Goal: Transaction & Acquisition: Obtain resource

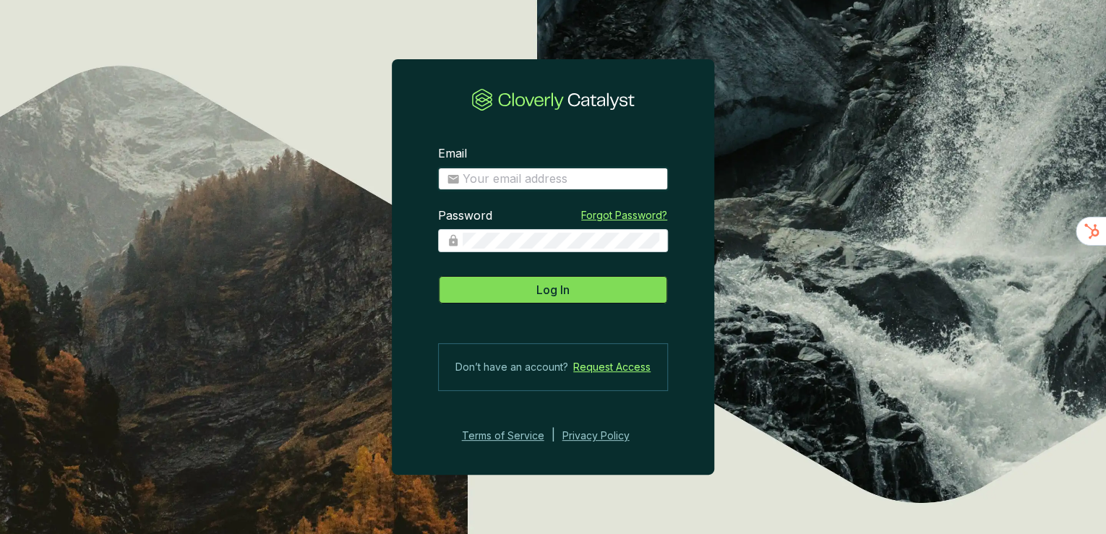
type input "will@skyharvest.com"
click at [612, 287] on button "Log In" at bounding box center [553, 289] width 230 height 29
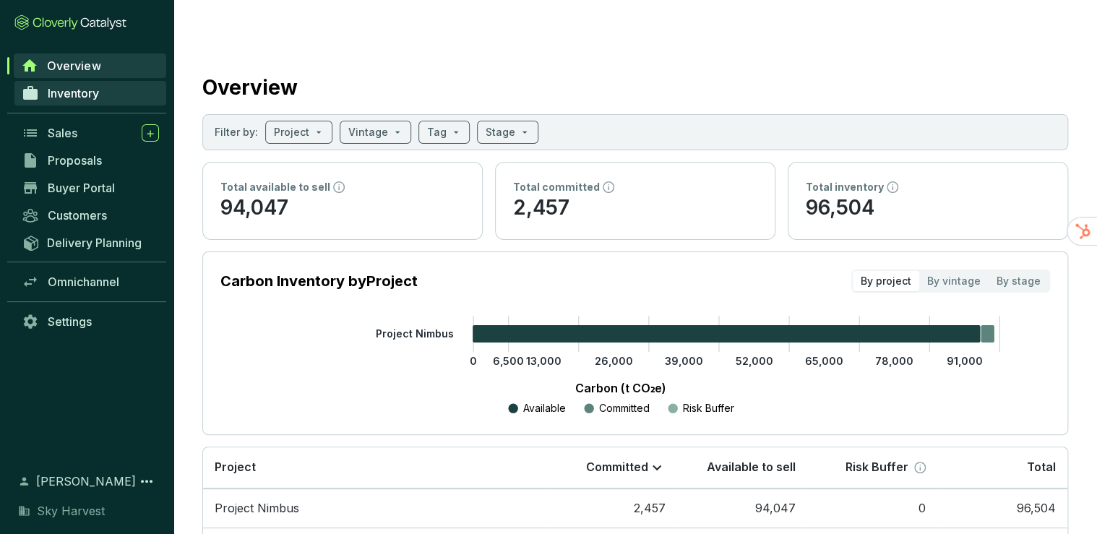
click at [83, 86] on span "Inventory" at bounding box center [73, 93] width 51 height 14
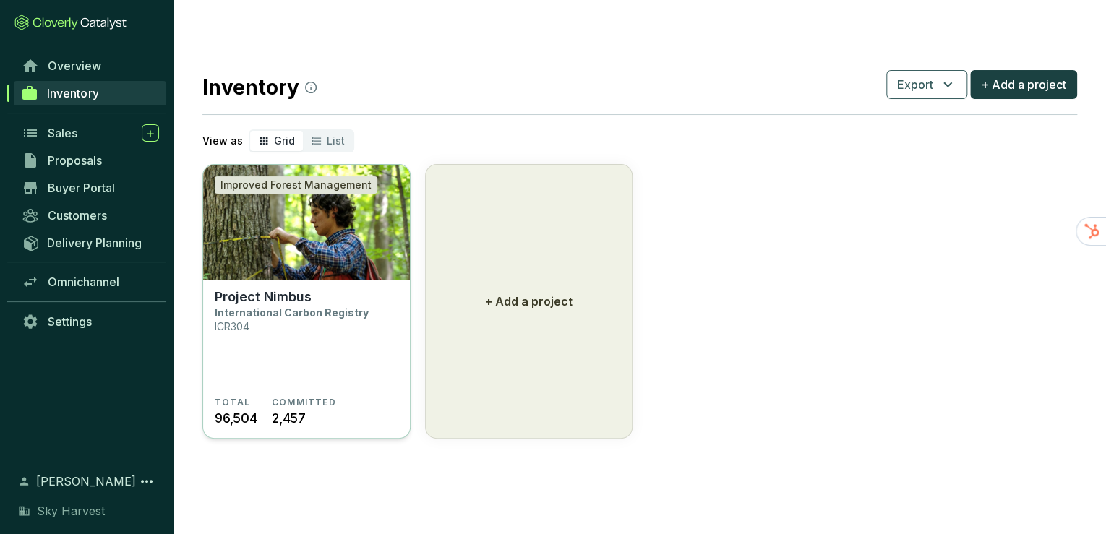
click at [298, 208] on img at bounding box center [306, 223] width 207 height 116
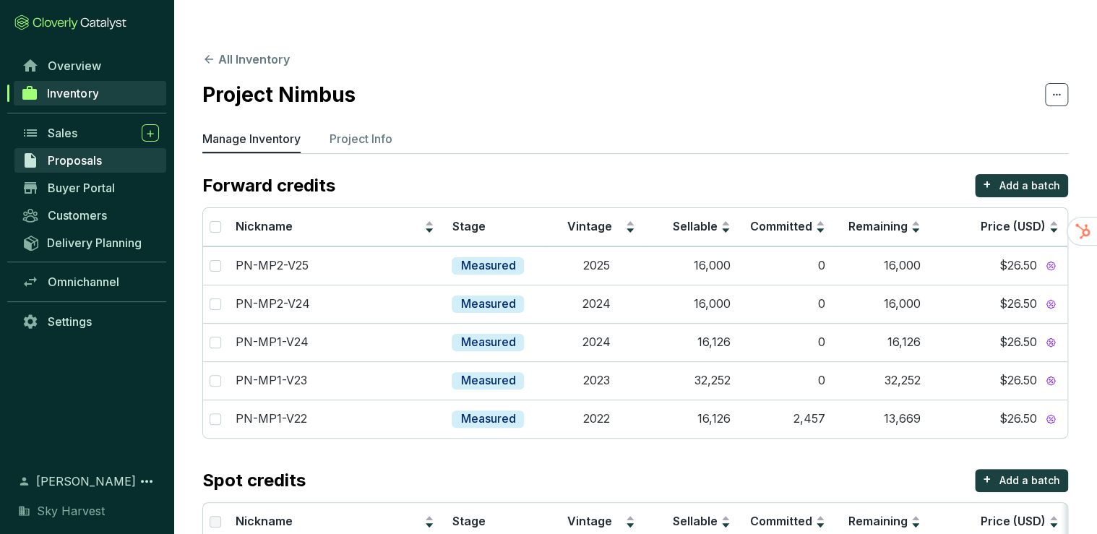
click at [73, 163] on span "Proposals" at bounding box center [75, 160] width 54 height 14
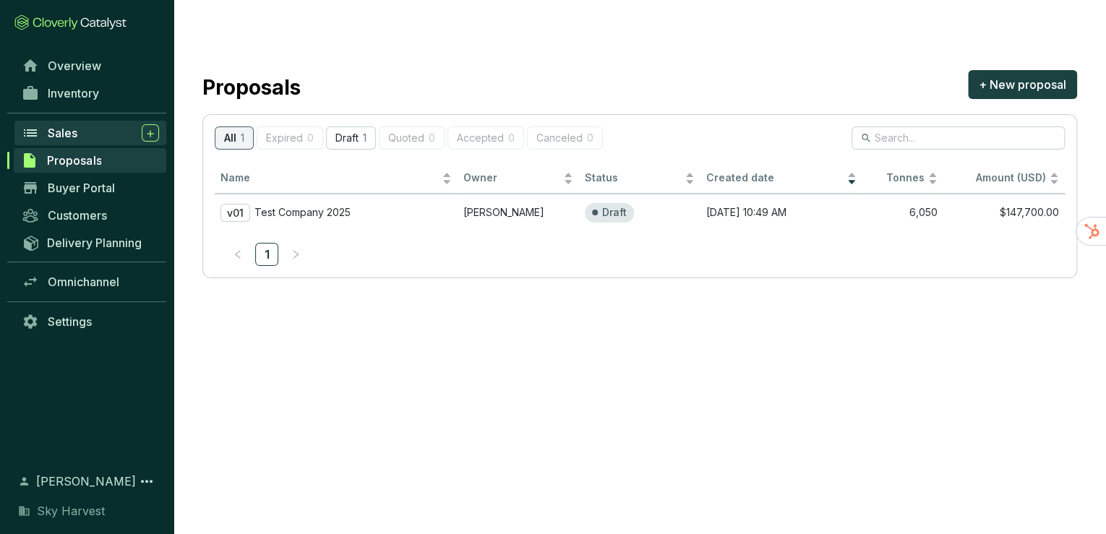
click at [58, 134] on span "Sales" at bounding box center [63, 133] width 30 height 14
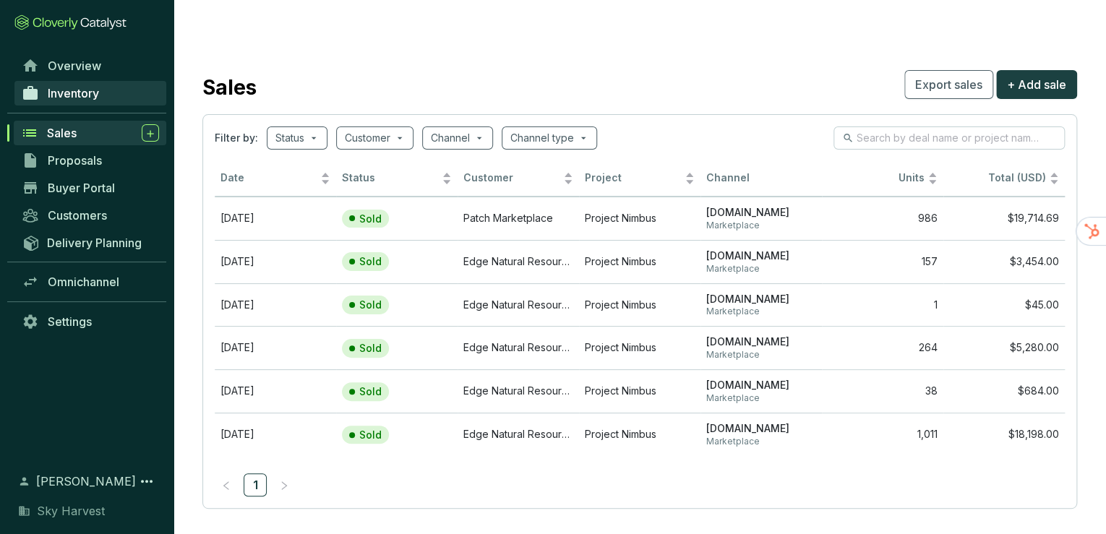
click at [85, 82] on link "Inventory" at bounding box center [90, 93] width 152 height 25
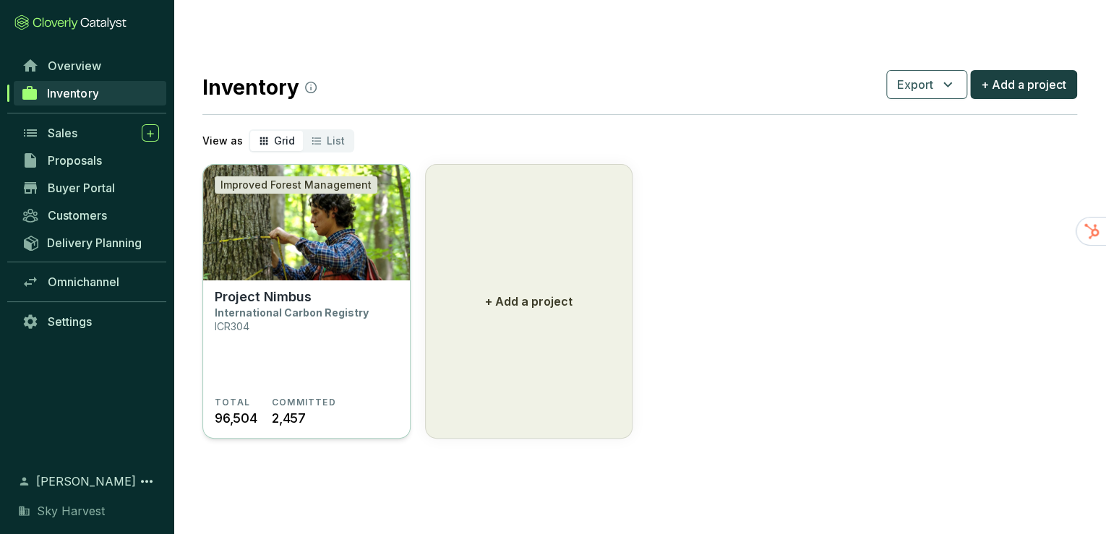
click at [291, 186] on img at bounding box center [306, 223] width 207 height 116
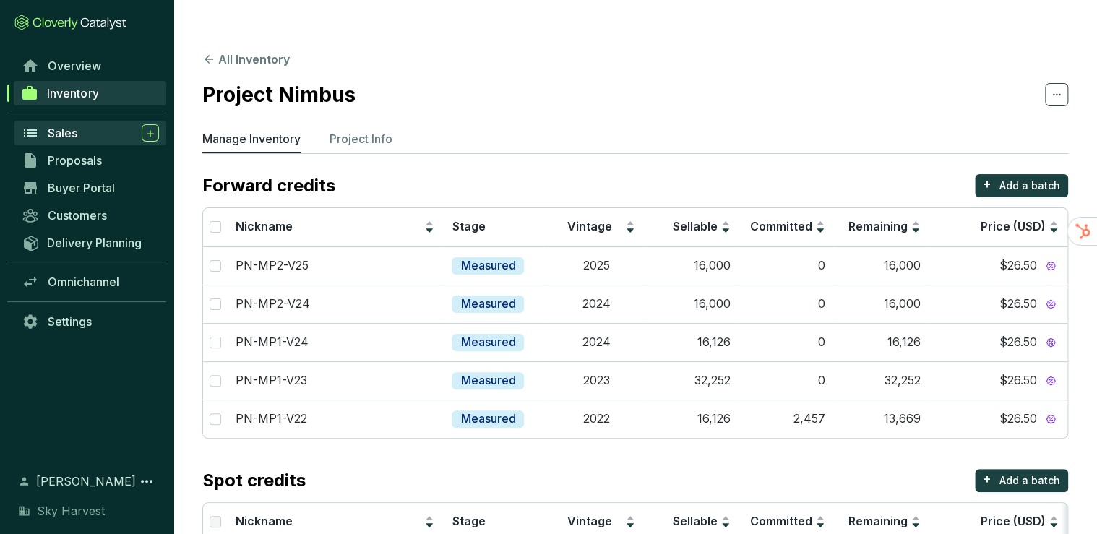
click at [69, 136] on span "Sales" at bounding box center [63, 133] width 30 height 14
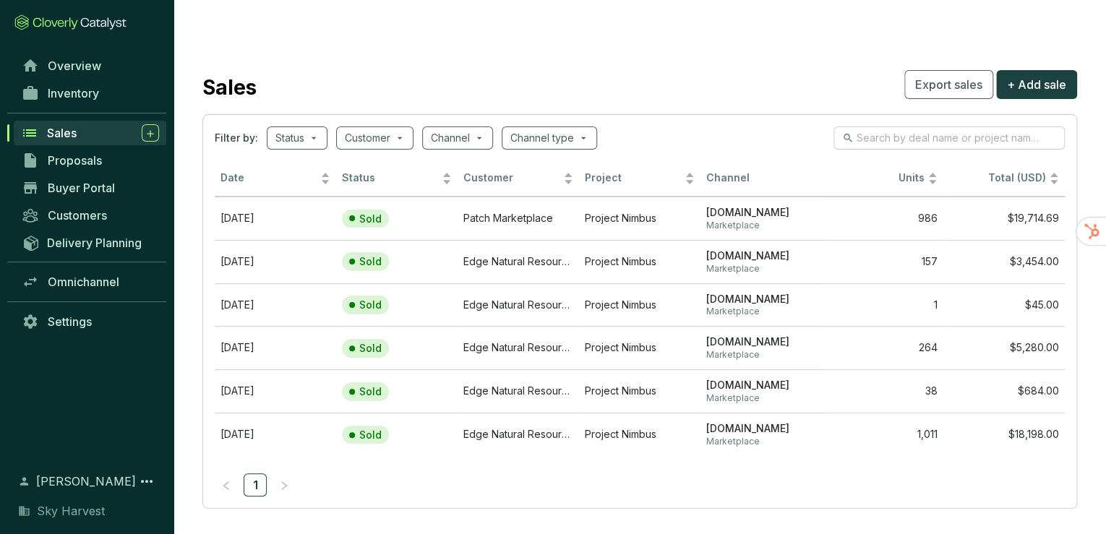
click at [74, 174] on div "Buyer Portal" at bounding box center [87, 187] width 174 height 27
click at [74, 159] on span "Proposals" at bounding box center [75, 160] width 54 height 14
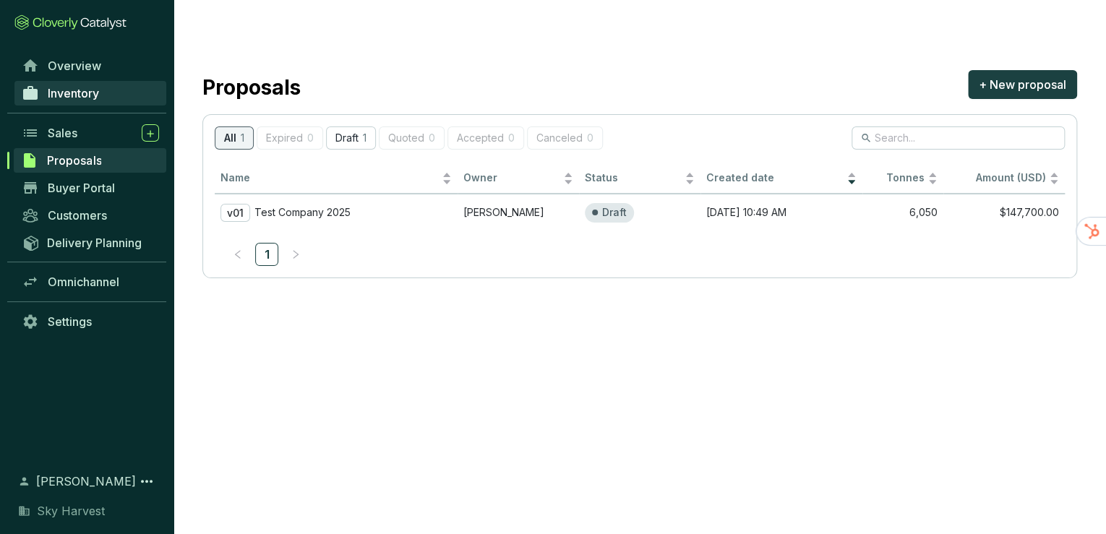
click at [75, 90] on span "Inventory" at bounding box center [73, 93] width 51 height 14
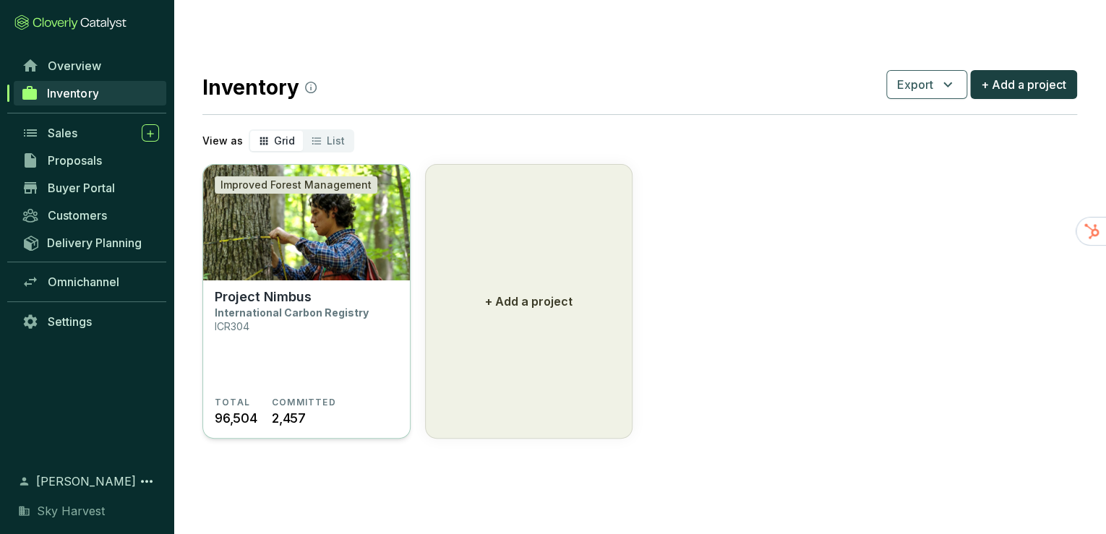
click at [320, 217] on img at bounding box center [306, 223] width 207 height 116
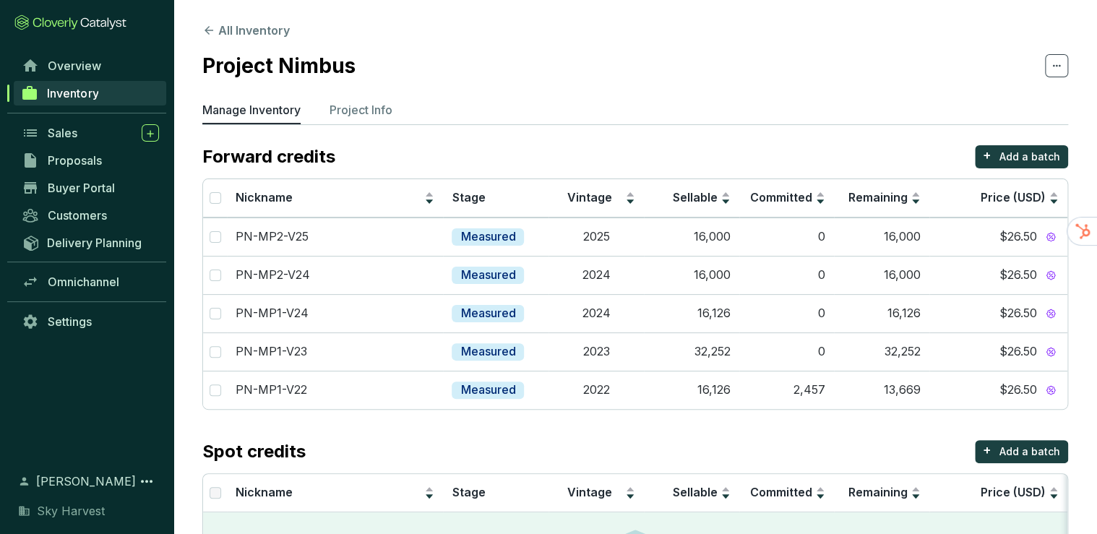
click at [356, 111] on p "Project Info" at bounding box center [361, 109] width 63 height 17
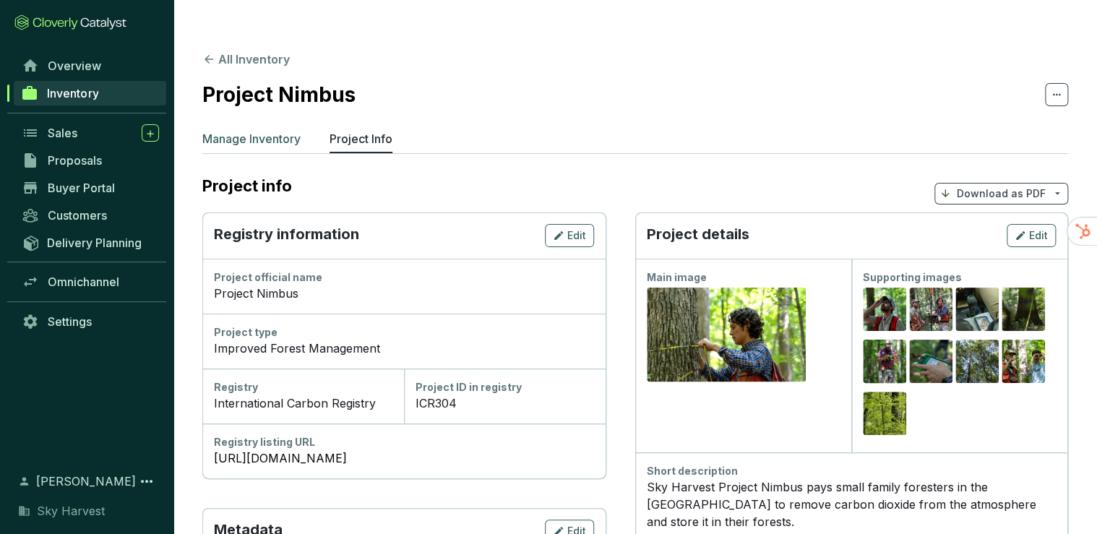
click at [285, 130] on p "Manage Inventory" at bounding box center [251, 138] width 98 height 17
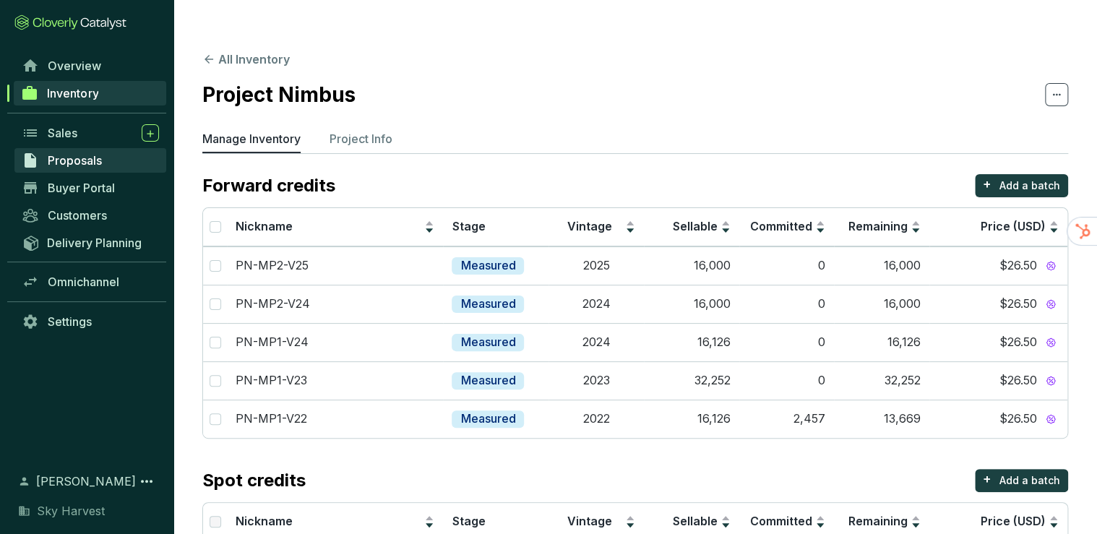
click at [64, 163] on span "Proposals" at bounding box center [75, 160] width 54 height 14
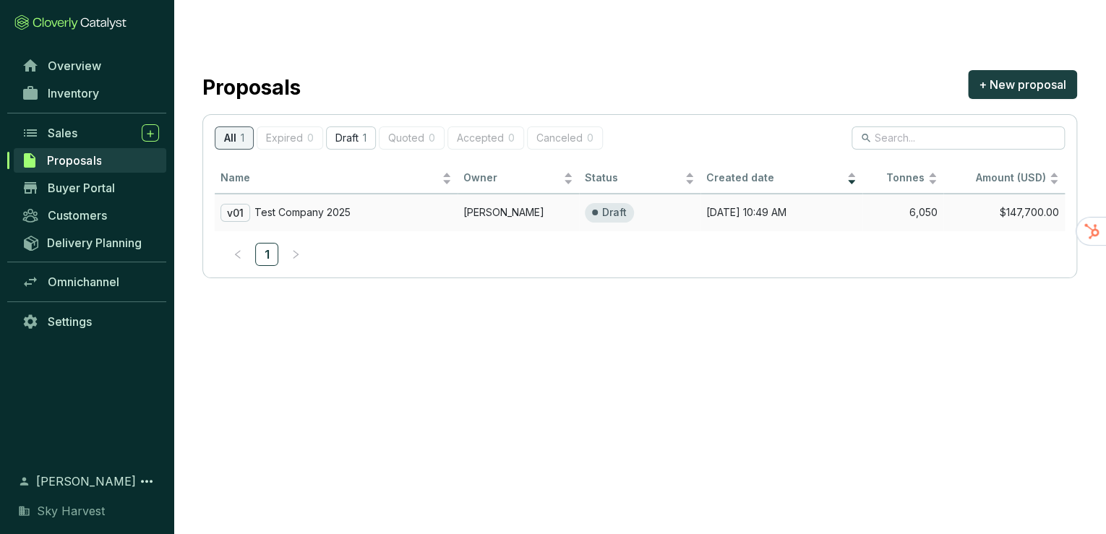
click at [290, 206] on p "Test Company 2025" at bounding box center [302, 212] width 96 height 13
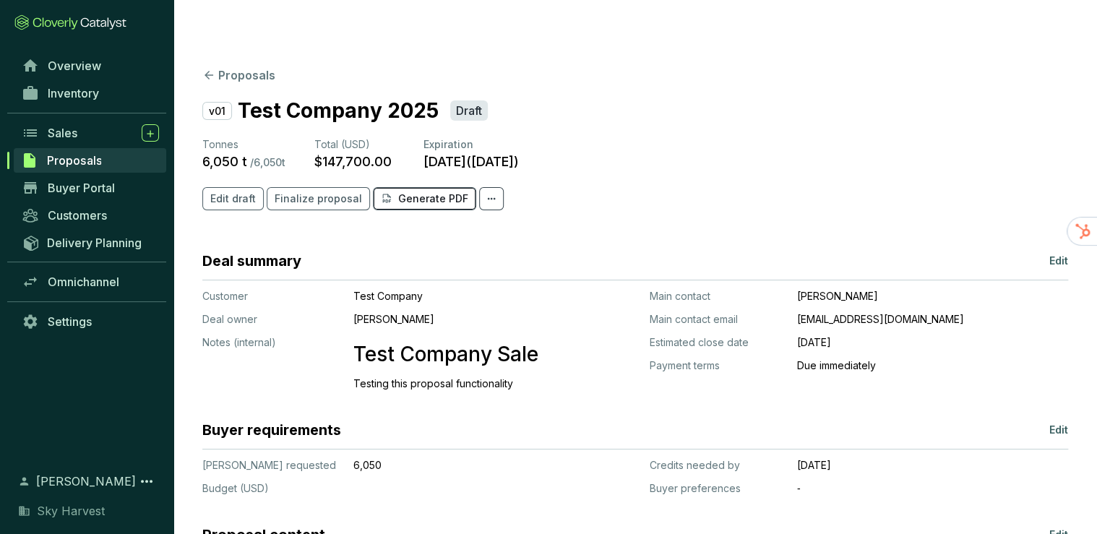
click at [398, 192] on p "Generate PDF" at bounding box center [433, 199] width 70 height 14
click at [56, 181] on span "Buyer Portal" at bounding box center [81, 188] width 67 height 14
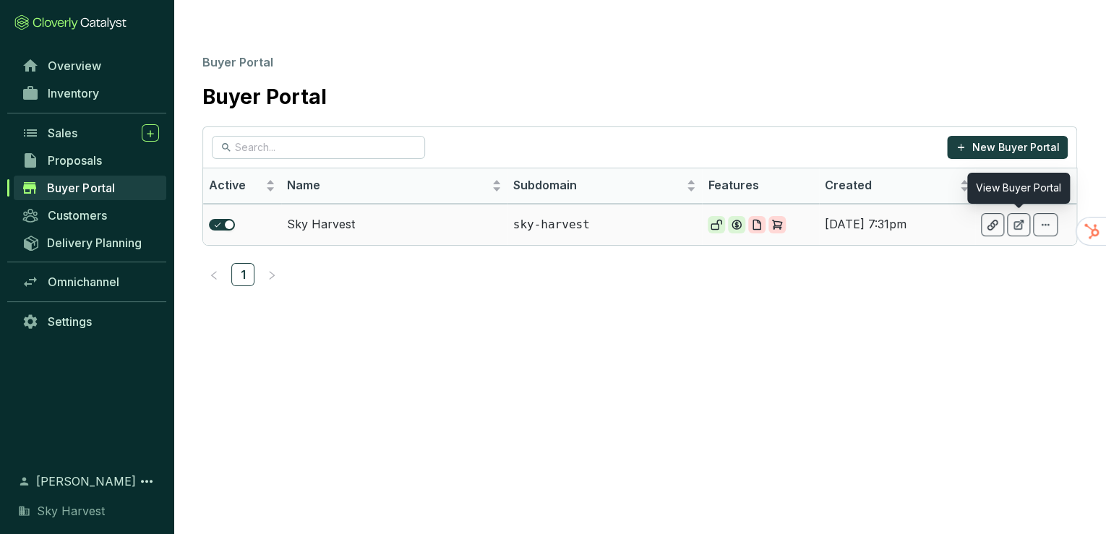
click at [1013, 219] on icon at bounding box center [1019, 225] width 12 height 12
